Goal: Task Accomplishment & Management: Use online tool/utility

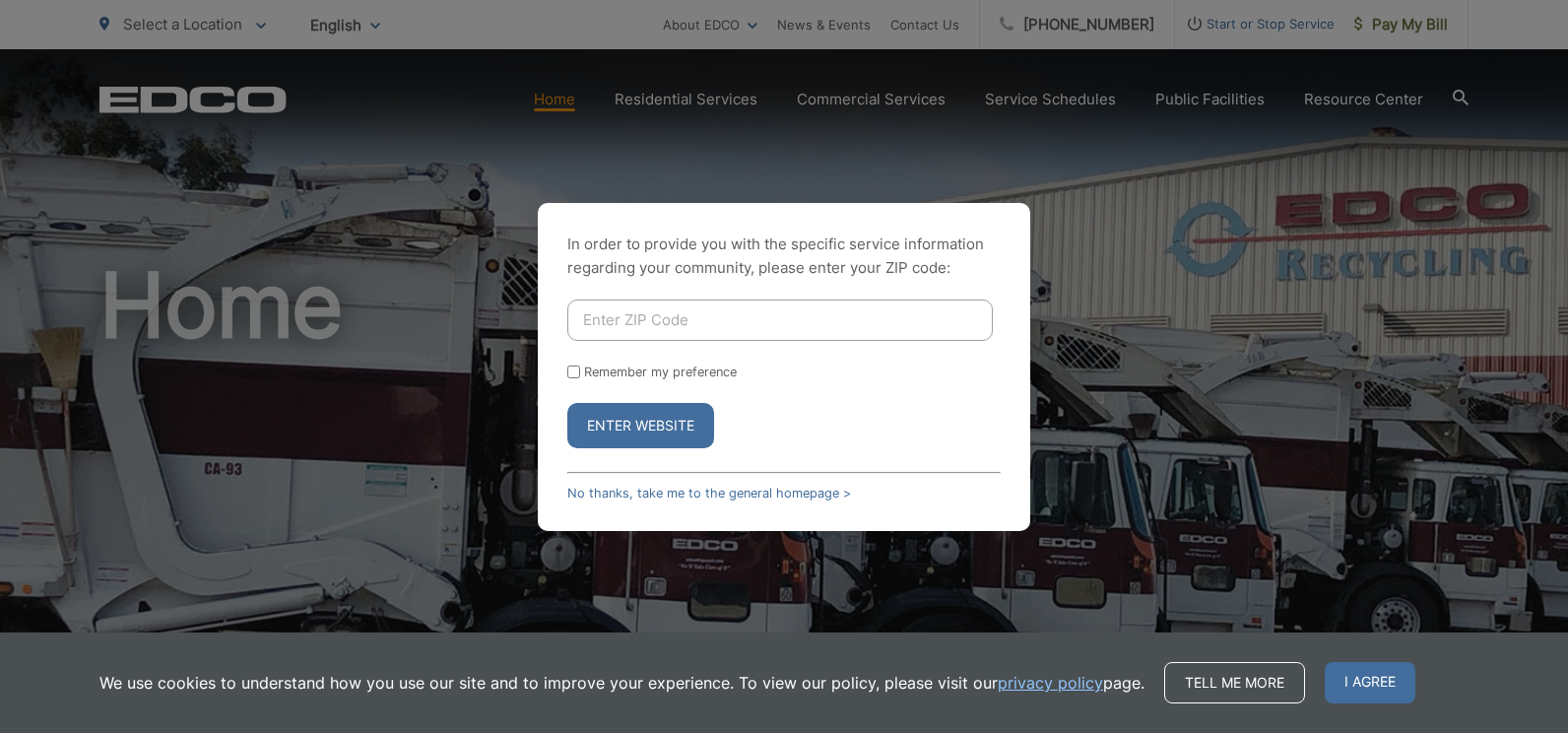
click at [710, 310] on input "Enter ZIP Code" at bounding box center [780, 320] width 425 height 41
click at [704, 492] on link "No thanks, take me to the general homepage >" at bounding box center [709, 493] width 283 height 15
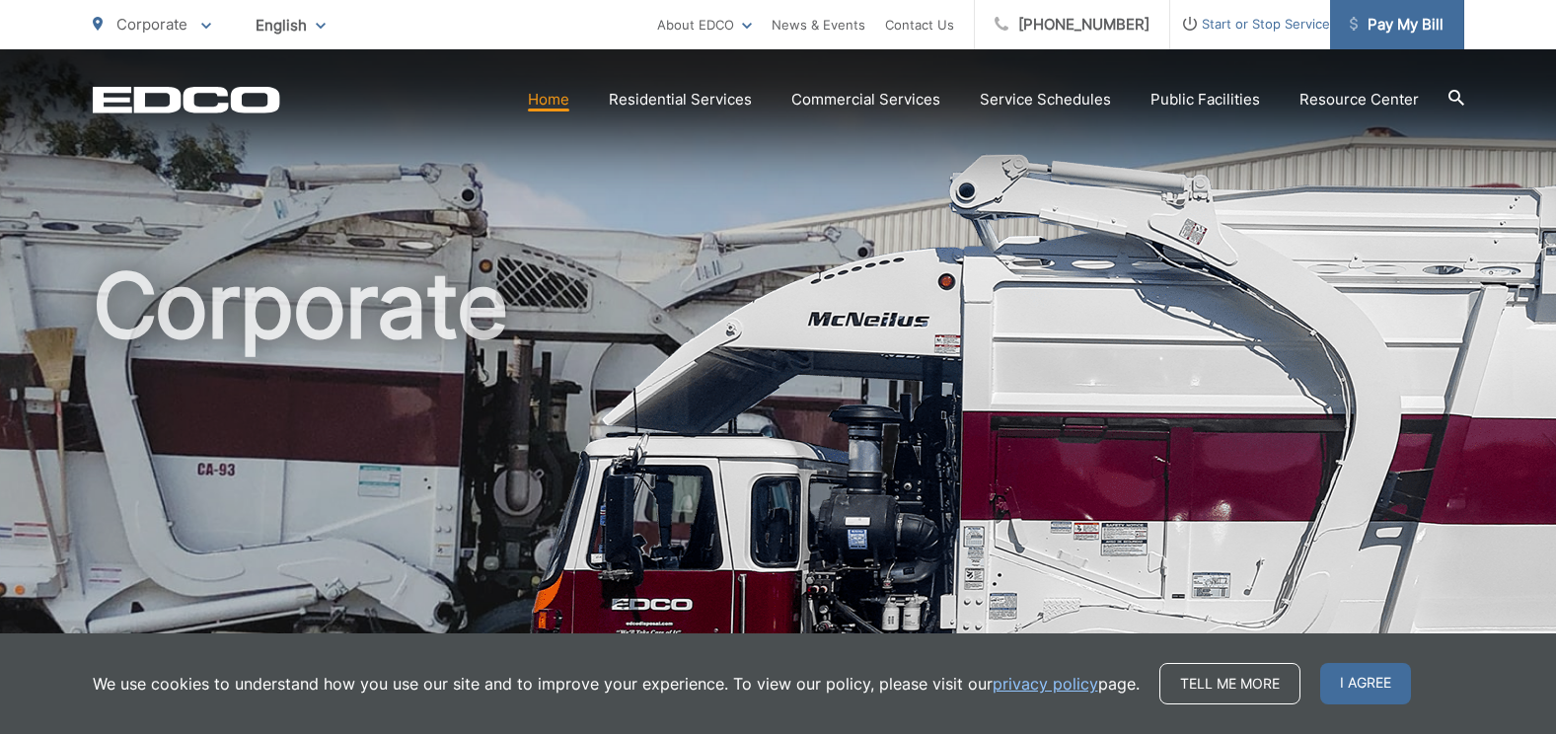
click at [1384, 23] on span "Pay My Bill" at bounding box center [1397, 25] width 94 height 24
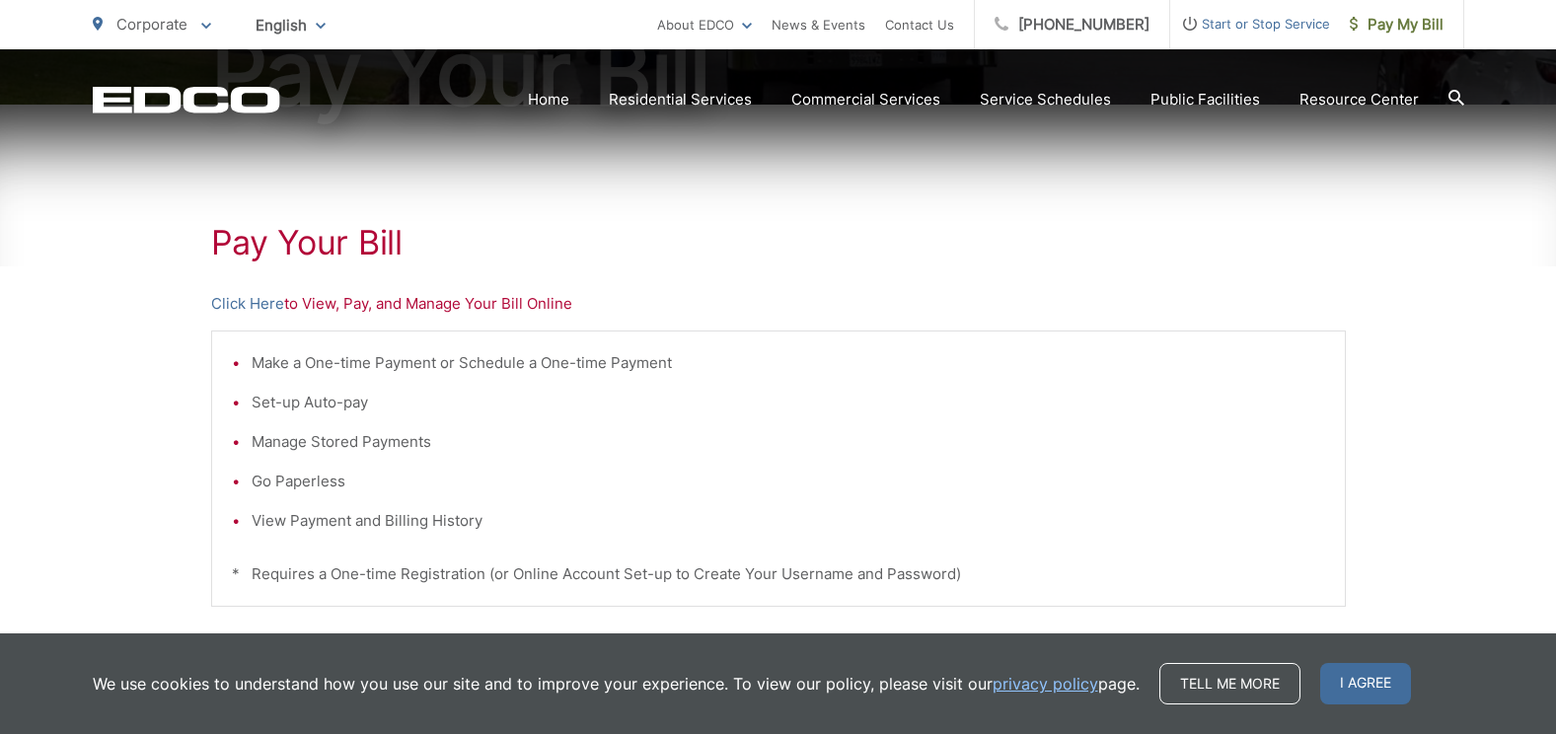
scroll to position [296, 0]
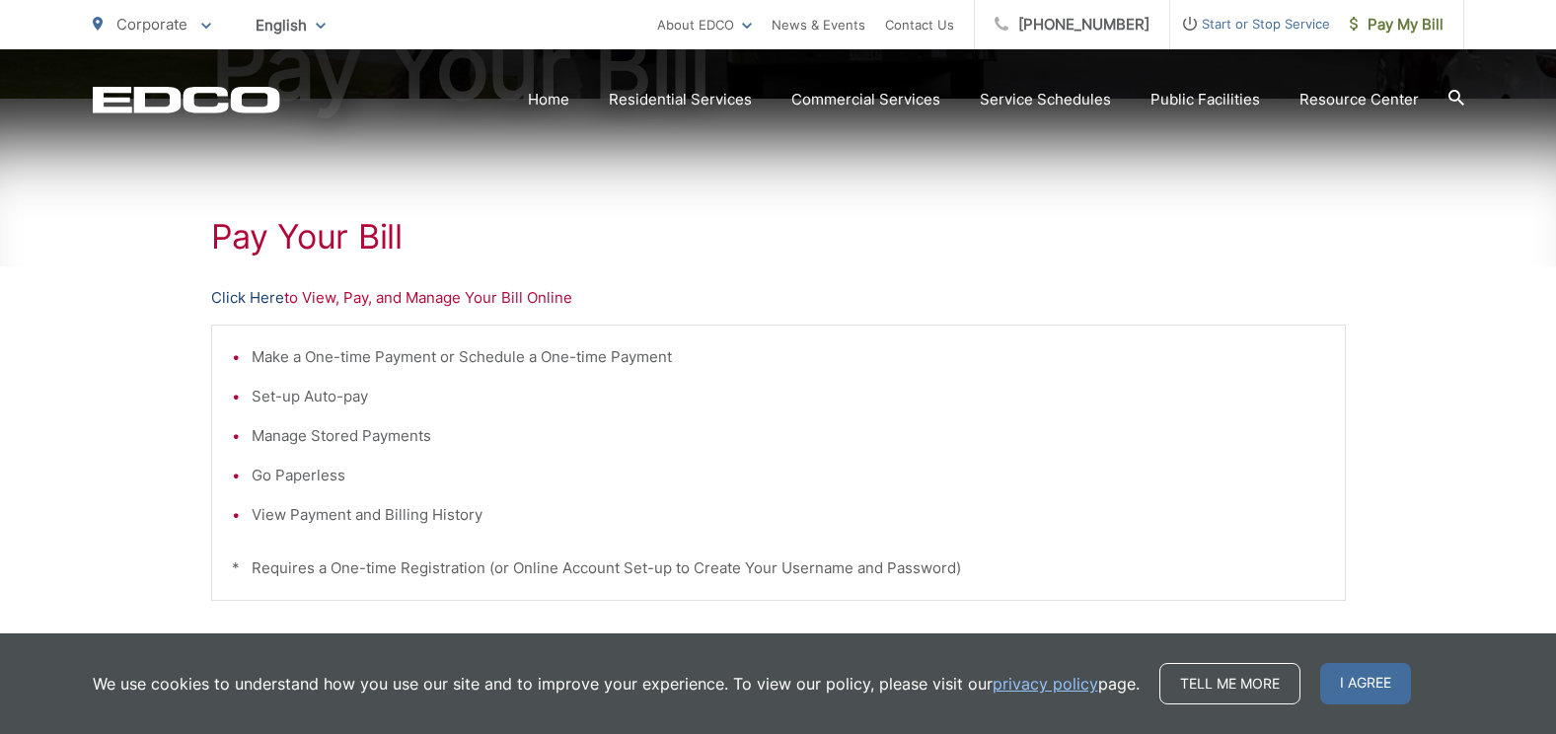
click at [266, 295] on link "Click Here" at bounding box center [247, 298] width 73 height 24
